Goal: Information Seeking & Learning: Compare options

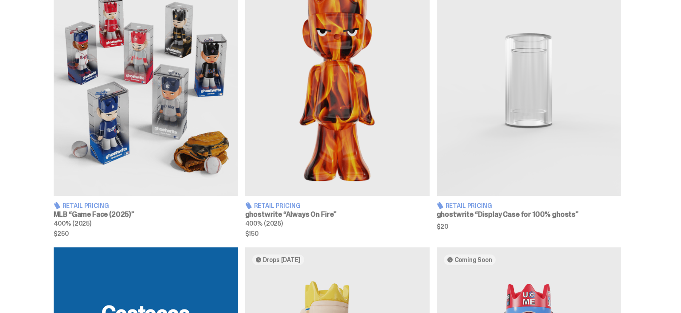
scroll to position [562, 0]
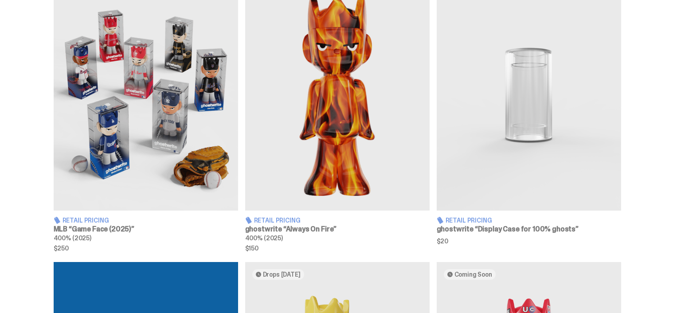
click at [164, 119] on img at bounding box center [146, 95] width 184 height 230
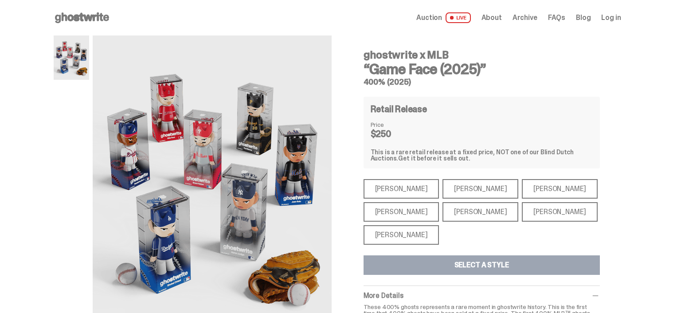
click at [389, 185] on div "[PERSON_NAME]" at bounding box center [401, 189] width 76 height 20
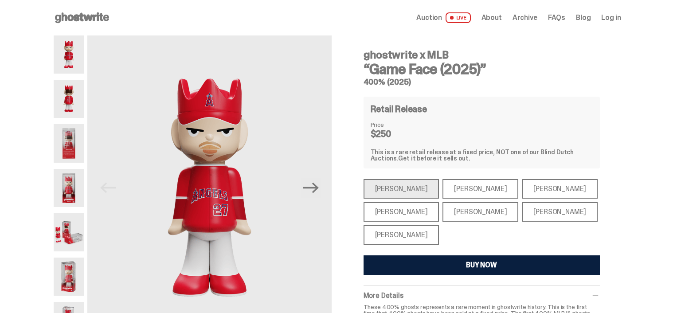
click at [457, 185] on div "[PERSON_NAME]" at bounding box center [480, 189] width 76 height 20
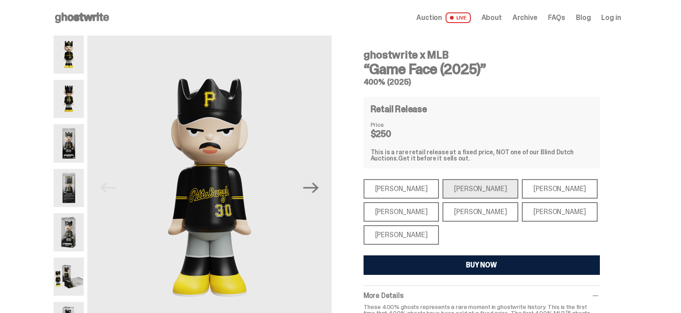
click at [525, 189] on div "[PERSON_NAME]" at bounding box center [560, 189] width 76 height 20
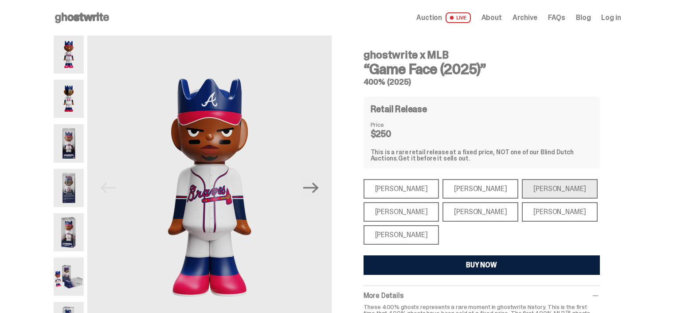
click at [413, 214] on div "[PERSON_NAME]" at bounding box center [401, 212] width 76 height 20
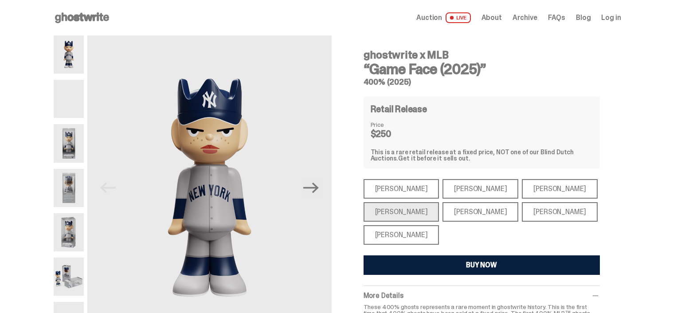
click at [448, 210] on div "[PERSON_NAME]" at bounding box center [480, 212] width 76 height 20
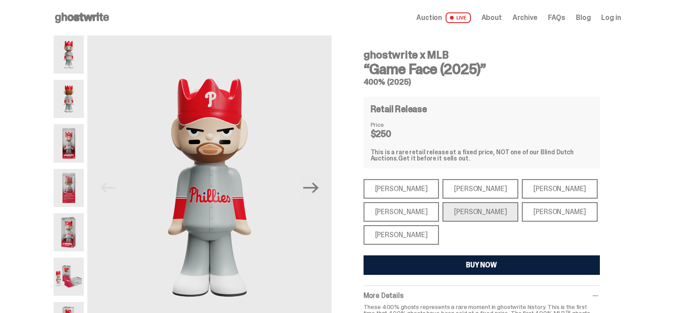
click at [522, 212] on div "[PERSON_NAME]" at bounding box center [560, 212] width 76 height 20
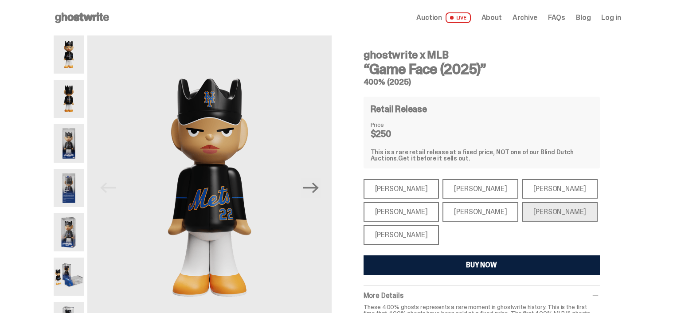
click at [387, 238] on div "[PERSON_NAME]" at bounding box center [401, 235] width 76 height 20
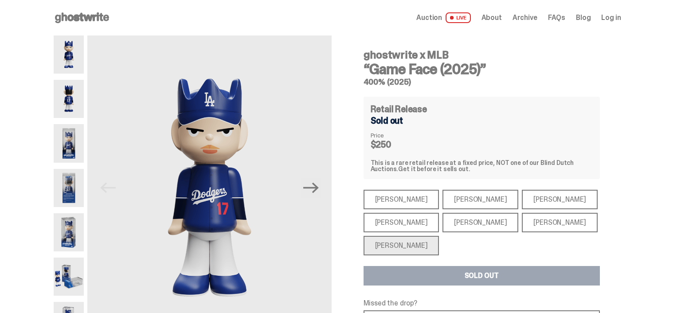
click at [527, 218] on div "[PERSON_NAME]" at bounding box center [560, 223] width 76 height 20
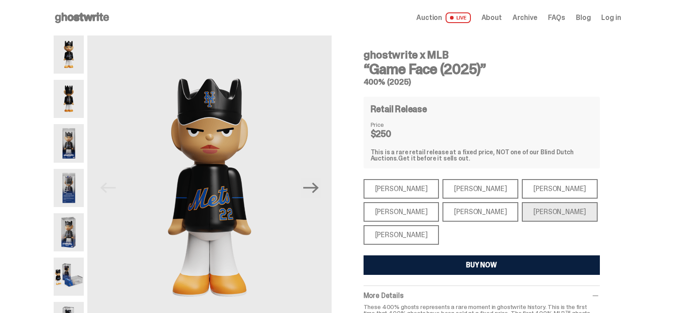
click at [462, 222] on div "[PERSON_NAME] [PERSON_NAME] [PERSON_NAME] [PERSON_NAME] [PERSON_NAME] [PERSON_N…" at bounding box center [481, 212] width 236 height 66
click at [460, 217] on div "[PERSON_NAME]" at bounding box center [480, 212] width 76 height 20
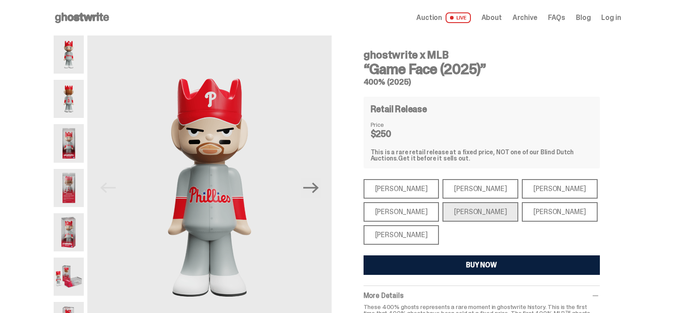
click at [403, 215] on div "[PERSON_NAME]" at bounding box center [401, 212] width 76 height 20
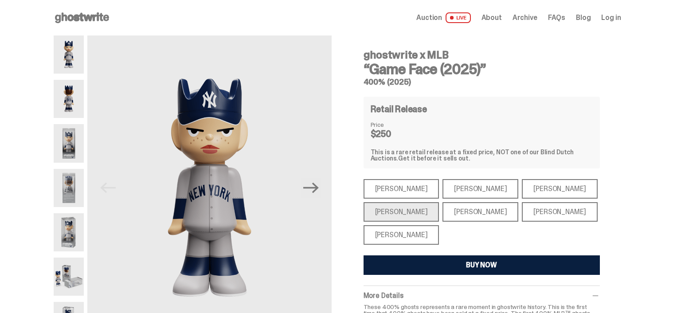
click at [522, 189] on div "[PERSON_NAME]" at bounding box center [560, 189] width 76 height 20
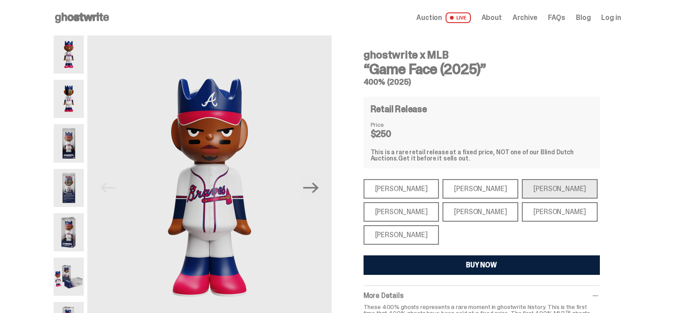
click at [453, 187] on div "[PERSON_NAME]" at bounding box center [480, 189] width 76 height 20
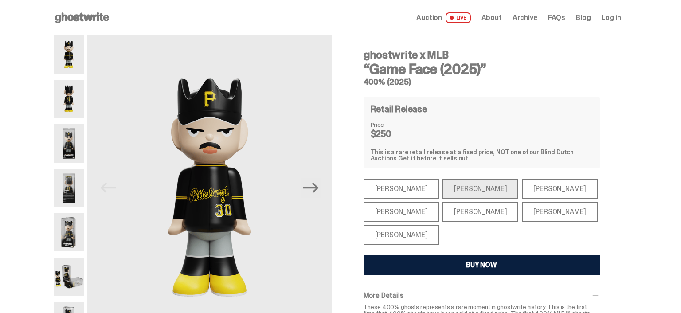
click at [402, 187] on div "[PERSON_NAME]" at bounding box center [401, 189] width 76 height 20
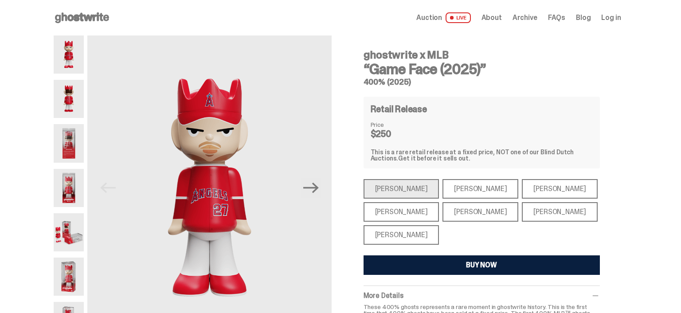
click at [390, 210] on div "[PERSON_NAME]" at bounding box center [401, 212] width 76 height 20
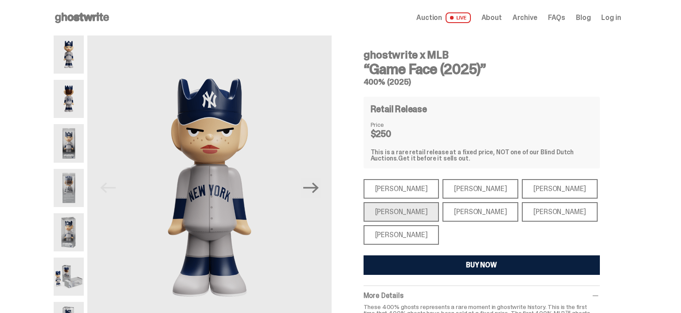
click at [390, 191] on div "[PERSON_NAME]" at bounding box center [401, 189] width 76 height 20
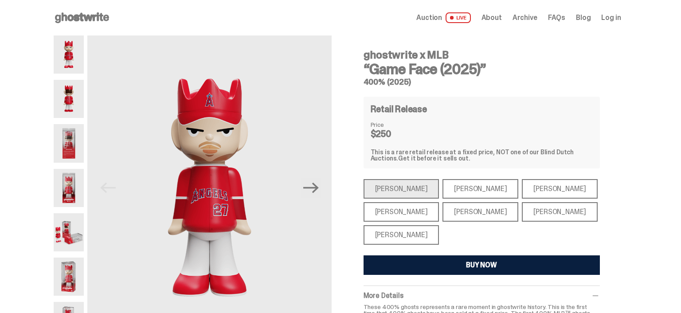
click at [405, 233] on div "[PERSON_NAME]" at bounding box center [401, 235] width 76 height 20
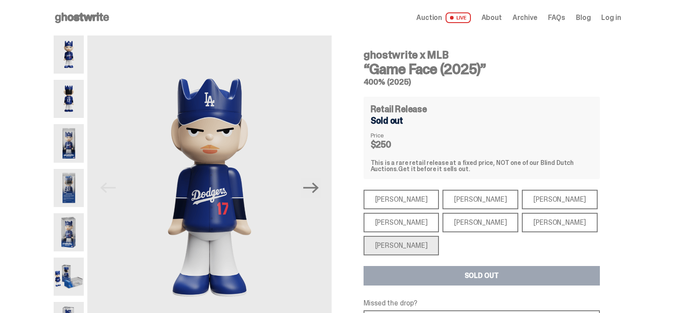
click at [500, 19] on span "About" at bounding box center [491, 17] width 20 height 7
